Goal: Information Seeking & Learning: Learn about a topic

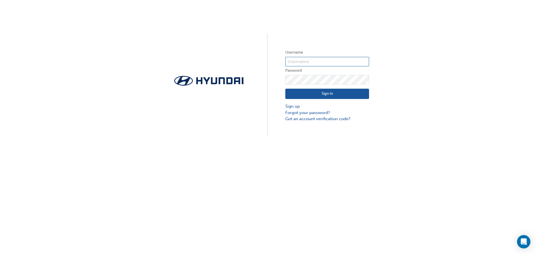
click at [303, 62] on input "text" at bounding box center [327, 61] width 84 height 9
type input "[EMAIL_ADDRESS][PERSON_NAME][DOMAIN_NAME]"
click at [324, 85] on div "Sign In Sign up Forgot your password? Got an account verification code?" at bounding box center [327, 104] width 84 height 38
click at [344, 64] on input "[EMAIL_ADDRESS][PERSON_NAME][DOMAIN_NAME]" at bounding box center [327, 61] width 84 height 9
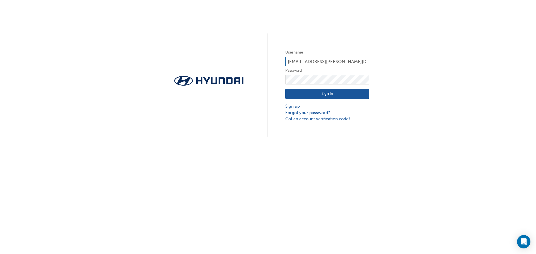
click at [344, 64] on input "[EMAIL_ADDRESS][PERSON_NAME][DOMAIN_NAME]" at bounding box center [327, 61] width 84 height 9
click at [344, 64] on input "text" at bounding box center [327, 61] width 84 height 9
type input "[EMAIL_ADDRESS][PERSON_NAME][DOMAIN_NAME]"
click button "Sign In" at bounding box center [327, 94] width 84 height 11
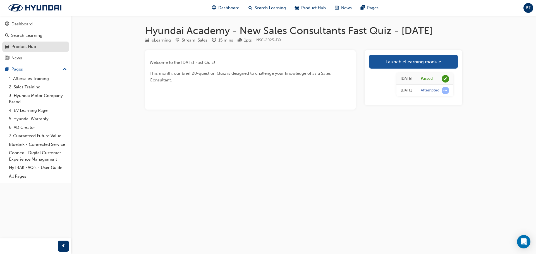
click at [30, 47] on div "Product Hub" at bounding box center [23, 47] width 25 height 6
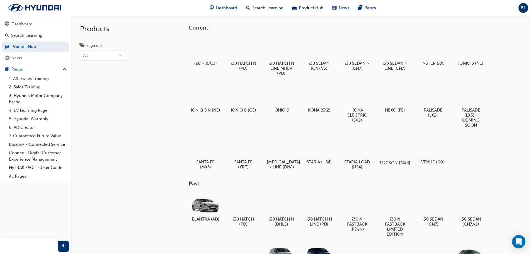
click at [391, 145] on div at bounding box center [395, 147] width 31 height 22
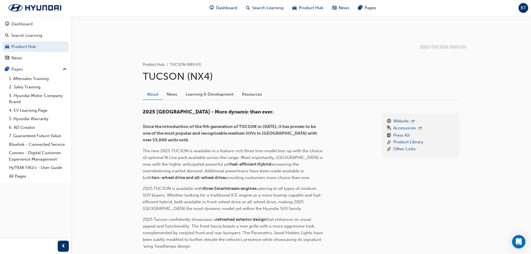
scroll to position [84, 0]
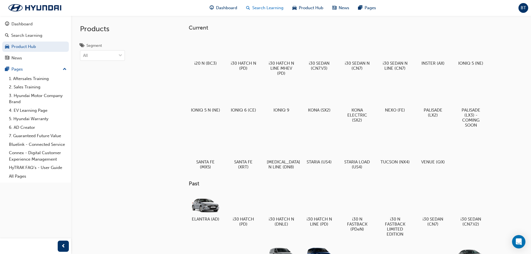
click at [271, 9] on span "Search Learning" at bounding box center [267, 8] width 31 height 6
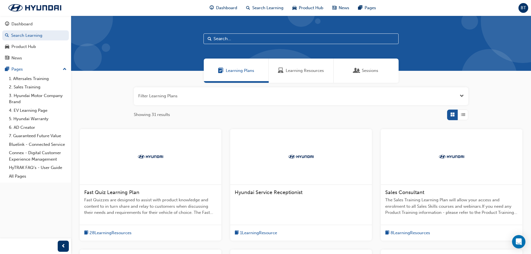
click at [256, 37] on input "text" at bounding box center [301, 38] width 195 height 11
type input "digital"
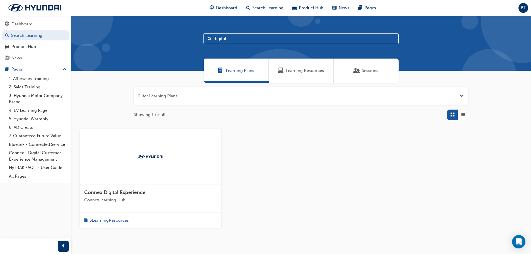
click at [306, 66] on div "Learning Resources" at bounding box center [301, 71] width 65 height 24
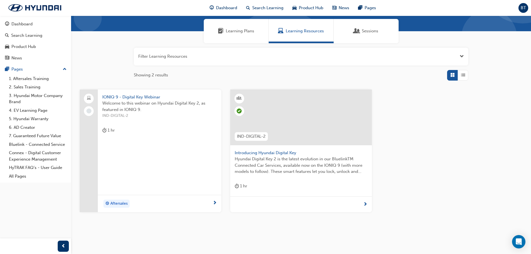
scroll to position [52, 0]
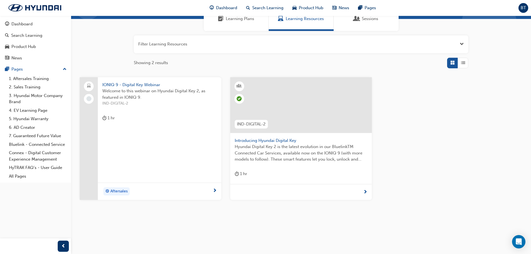
click at [281, 140] on span "Introducing Hyundai Digital Key" at bounding box center [301, 141] width 133 height 6
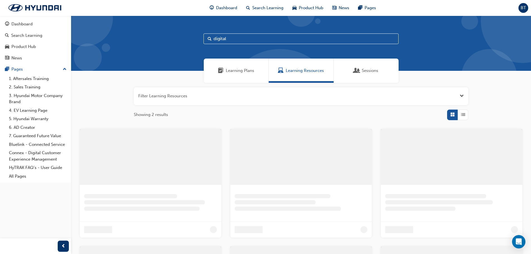
scroll to position [52, 0]
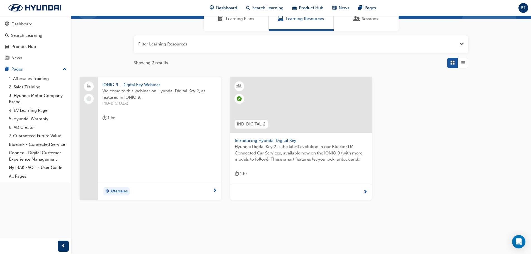
click at [365, 193] on span "next-icon" at bounding box center [366, 192] width 4 height 5
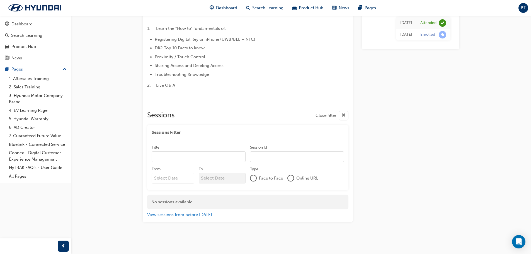
scroll to position [51, 0]
click at [339, 114] on div "button" at bounding box center [344, 116] width 10 height 10
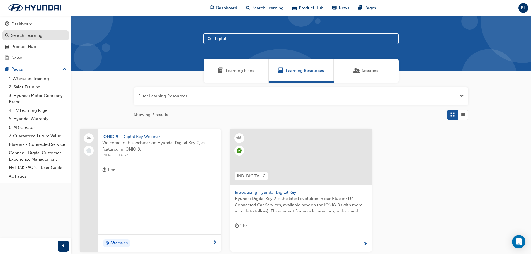
click at [19, 34] on div "Search Learning" at bounding box center [26, 35] width 31 height 6
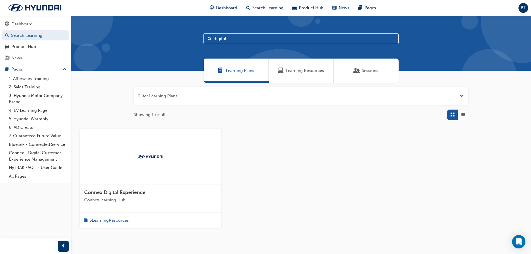
click at [261, 36] on input "digital" at bounding box center [301, 38] width 195 height 11
drag, startPoint x: 260, startPoint y: 37, endPoint x: 175, endPoint y: 35, distance: 84.3
click at [175, 34] on div "digital" at bounding box center [301, 43] width 460 height 55
type input "key"
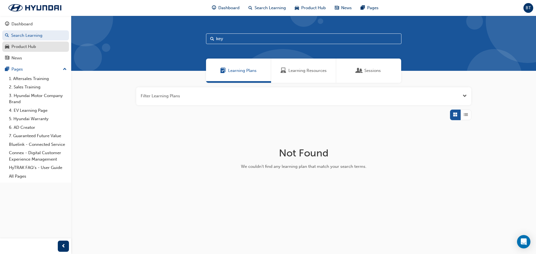
click at [44, 45] on div "Product Hub" at bounding box center [35, 46] width 61 height 7
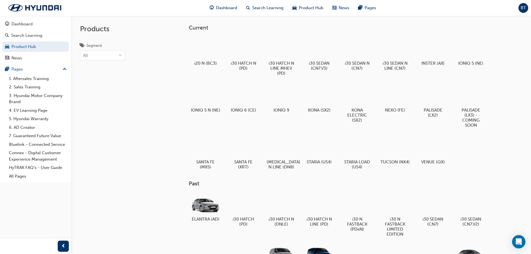
drag, startPoint x: 62, startPoint y: 0, endPoint x: 100, endPoint y: 105, distance: 112.3
click at [100, 105] on div "Products Segment All" at bounding box center [102, 143] width 63 height 254
click at [527, 7] on div "BT" at bounding box center [524, 8] width 10 height 10
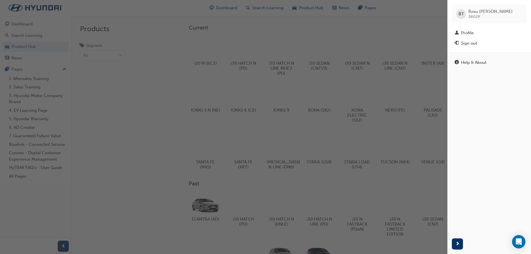
click at [373, 13] on div "button" at bounding box center [224, 127] width 448 height 254
